Goal: Information Seeking & Learning: Check status

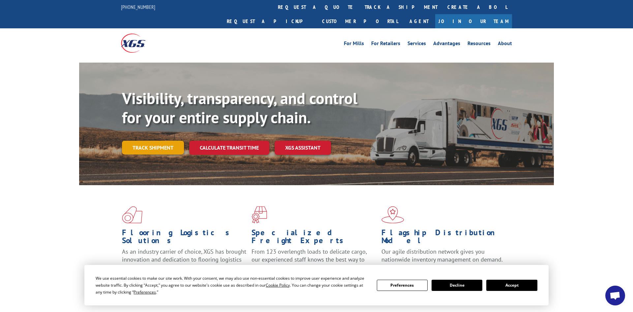
click at [157, 141] on link "Track shipment" at bounding box center [153, 148] width 62 height 14
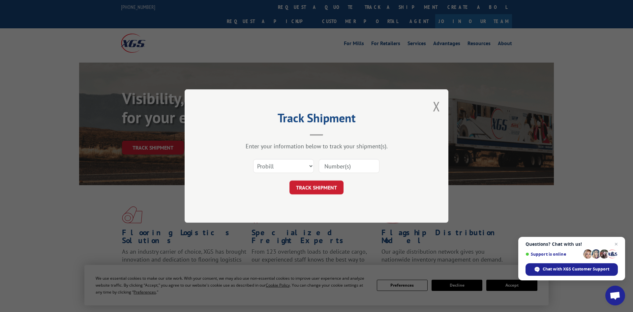
click at [334, 165] on input at bounding box center [349, 166] width 61 height 14
click at [253, 159] on select "Select category... Probill BOL PO" at bounding box center [283, 166] width 61 height 14
select select "bol"
click option "BOL" at bounding box center [0, 0] width 0 height 0
click at [328, 166] on input at bounding box center [349, 166] width 61 height 14
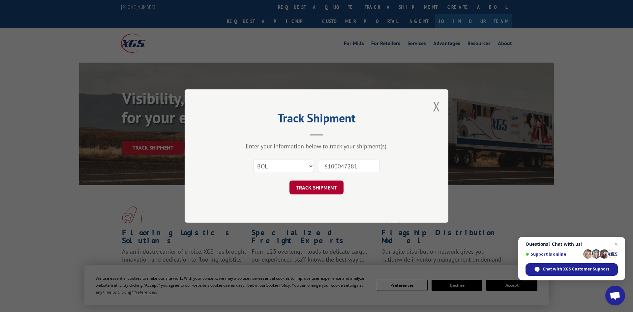
type input "6100047281"
click at [309, 188] on button "TRACK SHIPMENT" at bounding box center [316, 188] width 54 height 14
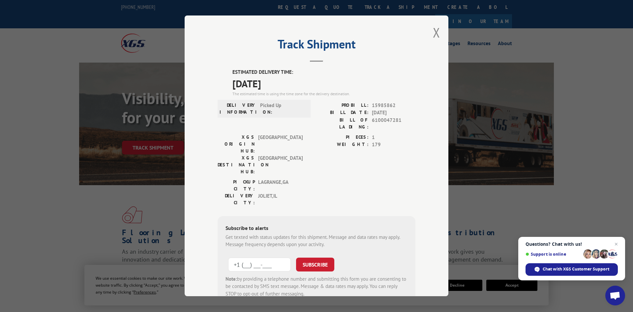
click at [259, 258] on input "+1 (___) ___-____" at bounding box center [259, 265] width 63 height 14
type input "[PHONE_NUMBER]"
click at [321, 258] on button "SUBSCRIBE" at bounding box center [315, 265] width 38 height 14
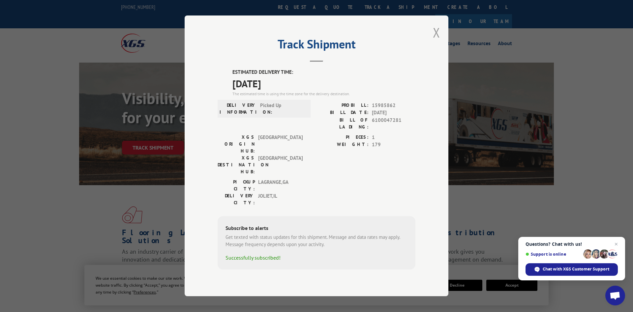
click at [433, 41] on button "Close modal" at bounding box center [436, 32] width 7 height 17
